Goal: Check status

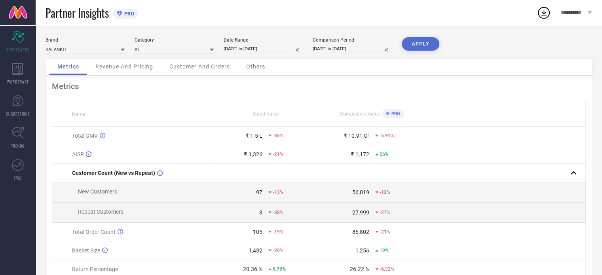
select select "7"
select select "2025"
select select "8"
select select "2025"
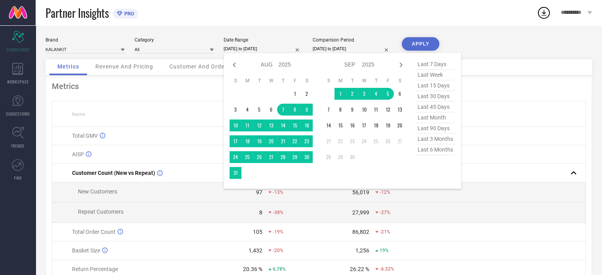
click at [238, 48] on input "[DATE] to [DATE]" at bounding box center [263, 49] width 79 height 8
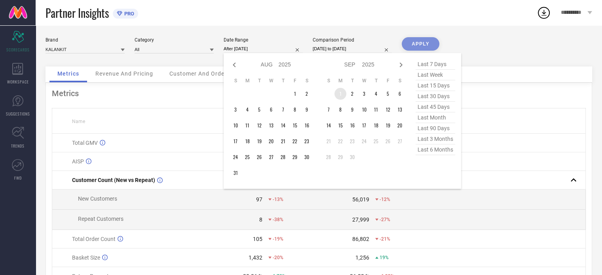
click at [337, 94] on td "1" at bounding box center [341, 94] width 12 height 12
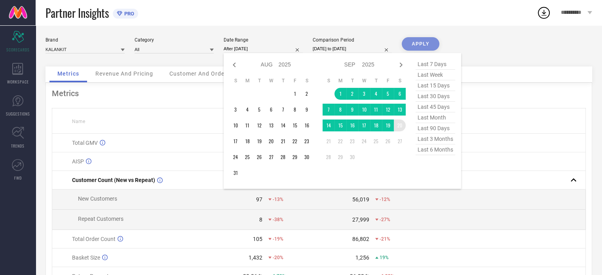
type input "[DATE] to [DATE]"
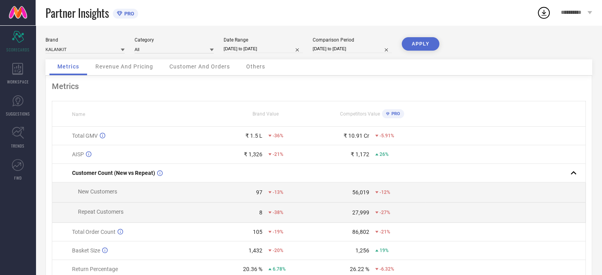
click at [430, 48] on button "APPLY" at bounding box center [421, 43] width 38 height 13
select select "6"
select select "2024"
select select "7"
select select "2024"
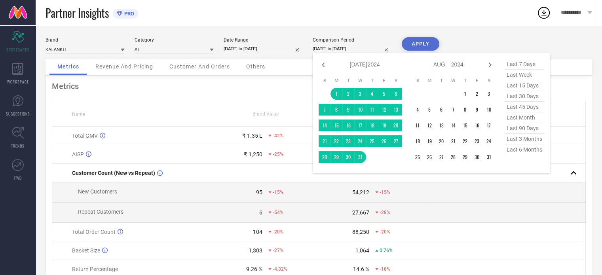
click at [359, 47] on input "[DATE] to [DATE]" at bounding box center [352, 49] width 79 height 8
select select "8"
select select "2025"
select select "9"
select select "2025"
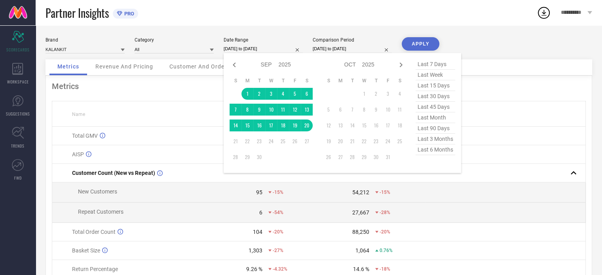
click at [278, 52] on input "[DATE] to [DATE]" at bounding box center [263, 49] width 79 height 8
click at [431, 96] on span "last 30 days" at bounding box center [436, 96] width 40 height 11
type input "[DATE] to [DATE]"
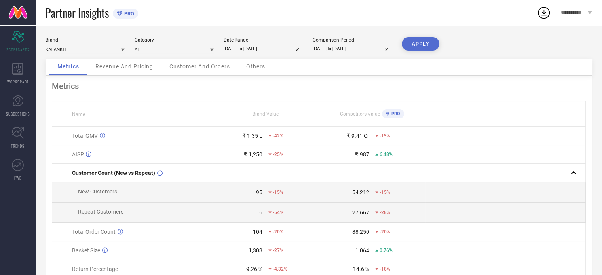
select select "6"
select select "2024"
select select "7"
select select "2024"
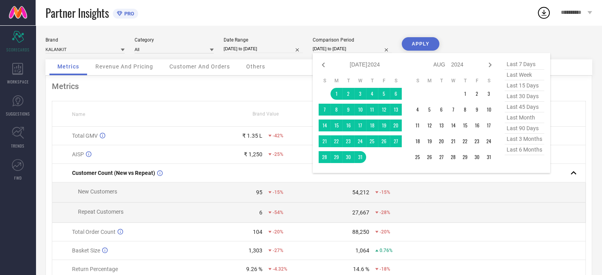
click at [375, 48] on input "[DATE] to [DATE]" at bounding box center [352, 49] width 79 height 8
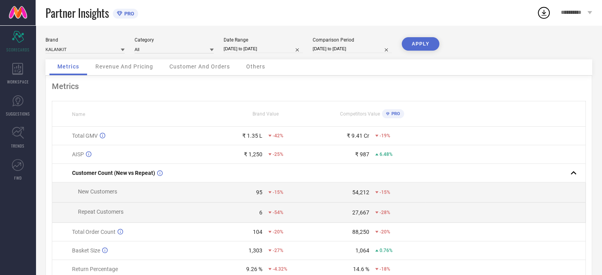
click at [420, 46] on button "APPLY" at bounding box center [421, 43] width 38 height 13
click at [339, 50] on input "[DATE] to [DATE]" at bounding box center [352, 49] width 79 height 8
select select "6"
select select "2024"
select select "7"
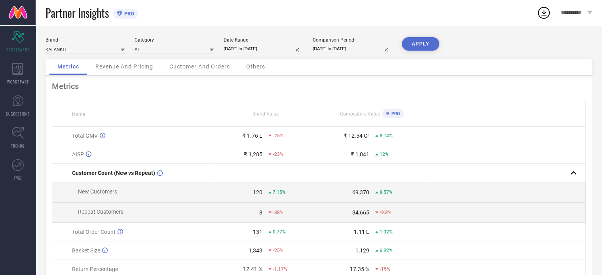
select select "2024"
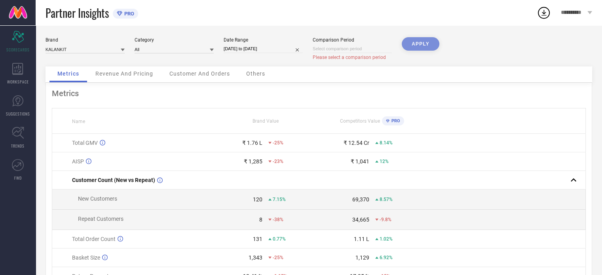
click at [415, 47] on div "APPLY" at bounding box center [421, 51] width 38 height 29
select select "8"
select select "2025"
select select "9"
select select "2025"
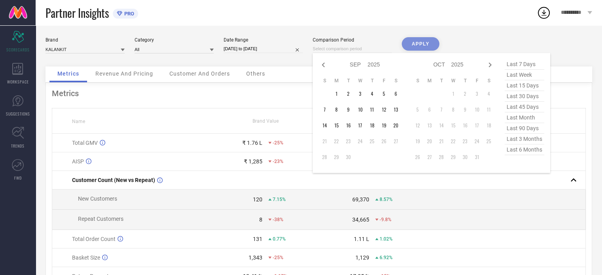
click at [350, 50] on input at bounding box center [352, 49] width 79 height 8
click at [319, 65] on icon at bounding box center [324, 65] width 10 height 10
select select "7"
select select "2025"
select select "8"
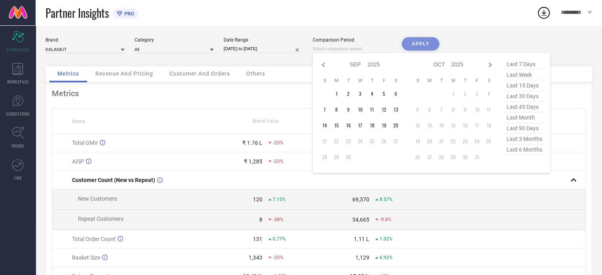
select select "2025"
type input "After [DATE]"
click at [383, 92] on td "1" at bounding box center [384, 94] width 12 height 12
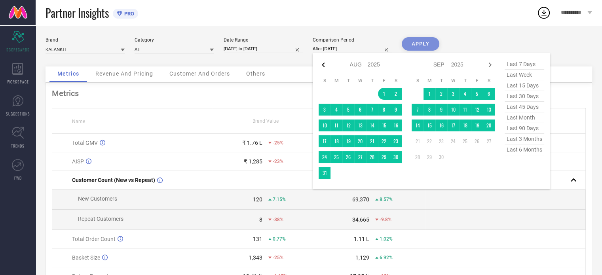
click at [321, 63] on icon at bounding box center [324, 65] width 10 height 10
select select "6"
select select "2025"
select select "7"
select select "2025"
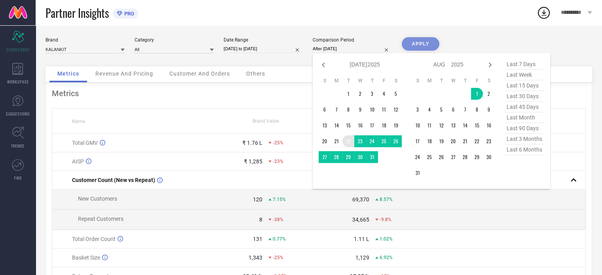
type input "[DATE] to [DATE]"
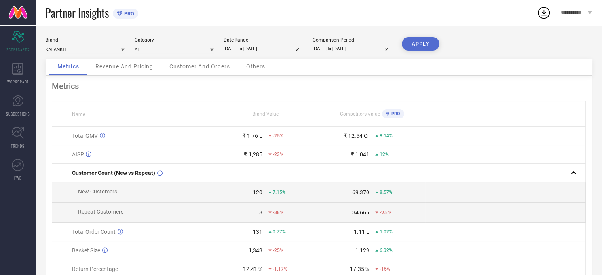
select select "6"
select select "2025"
select select "7"
select select "2025"
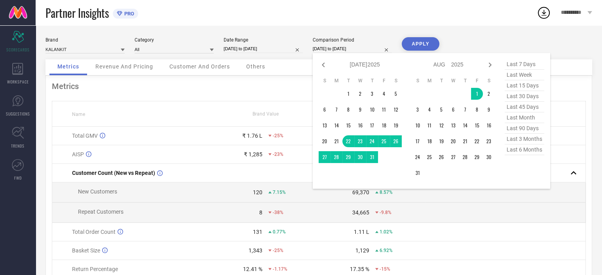
click at [366, 46] on input "[DATE] to [DATE]" at bounding box center [352, 49] width 79 height 8
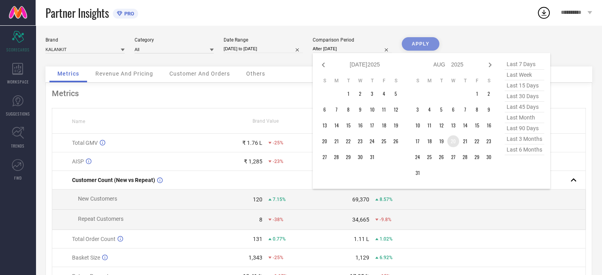
click at [453, 142] on td "20" at bounding box center [453, 141] width 12 height 12
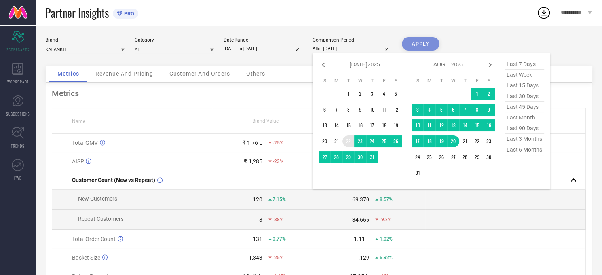
type input "[DATE] to [DATE]"
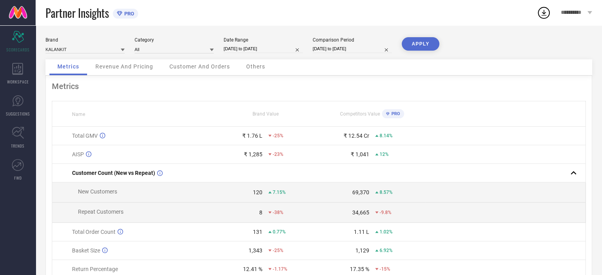
click at [352, 43] on div "Comparison Period [DATE] to [DATE]" at bounding box center [352, 45] width 79 height 16
select select "6"
select select "2025"
select select "7"
select select "2025"
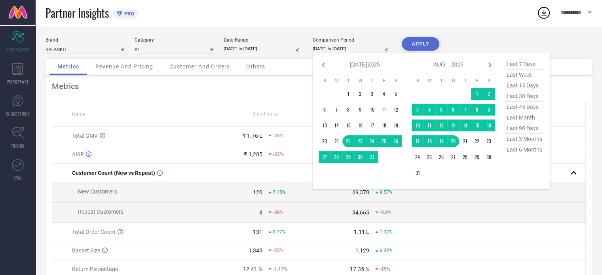
click at [355, 49] on input "[DATE] to [DATE]" at bounding box center [352, 49] width 79 height 8
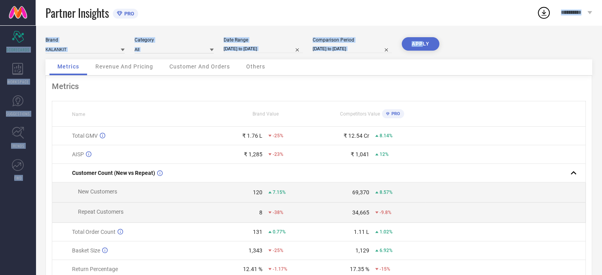
drag, startPoint x: 459, startPoint y: 11, endPoint x: 423, endPoint y: 46, distance: 49.8
click at [423, 46] on div "**********" at bounding box center [301, 164] width 602 height 329
click at [423, 46] on button "APPLY" at bounding box center [421, 43] width 38 height 13
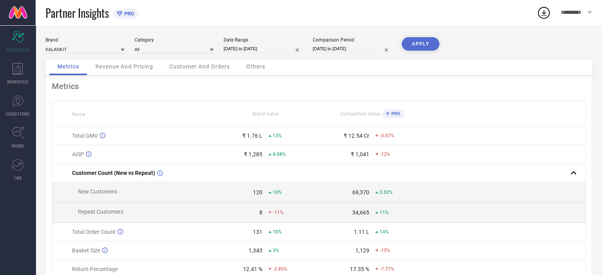
click at [125, 65] on span "Revenue And Pricing" at bounding box center [124, 66] width 58 height 6
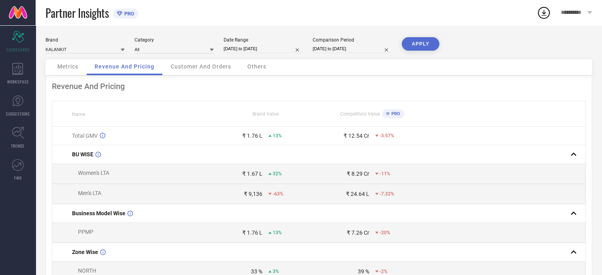
click at [198, 65] on span "Customer And Orders" at bounding box center [201, 66] width 61 height 6
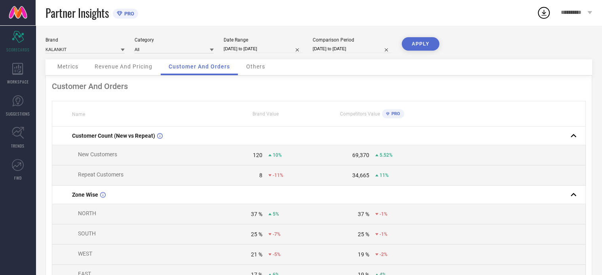
click at [258, 71] on div "Others" at bounding box center [255, 67] width 35 height 16
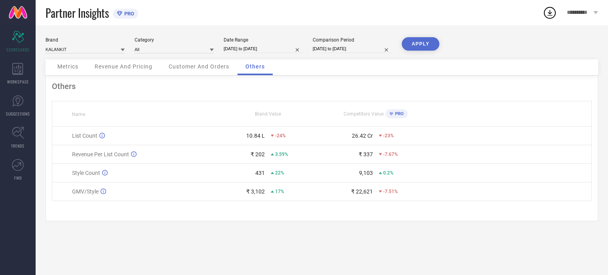
click at [209, 64] on span "Customer And Orders" at bounding box center [199, 66] width 61 height 6
